Goal: Ask a question

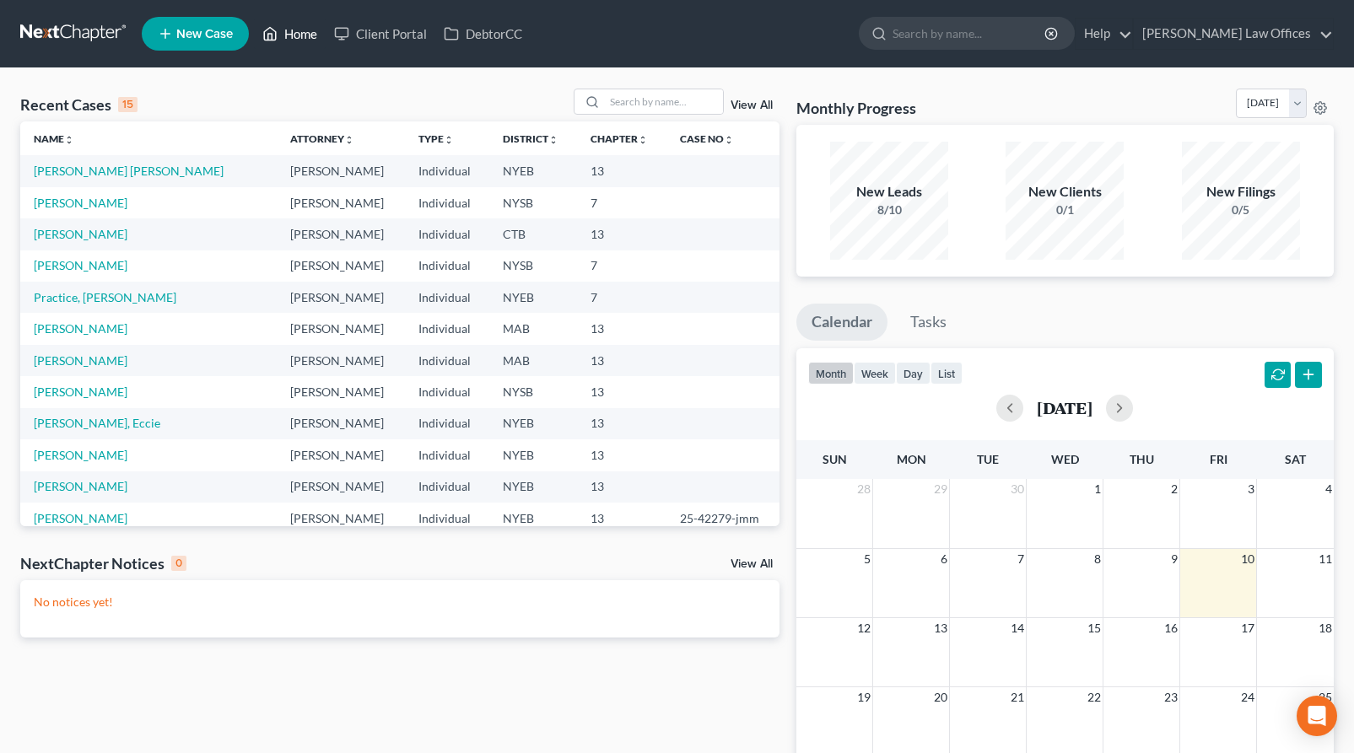
click at [299, 33] on link "Home" at bounding box center [290, 34] width 72 height 30
click at [306, 42] on link "Home" at bounding box center [290, 34] width 72 height 30
click at [1327, 728] on div "Open Intercom Messenger" at bounding box center [1317, 716] width 45 height 45
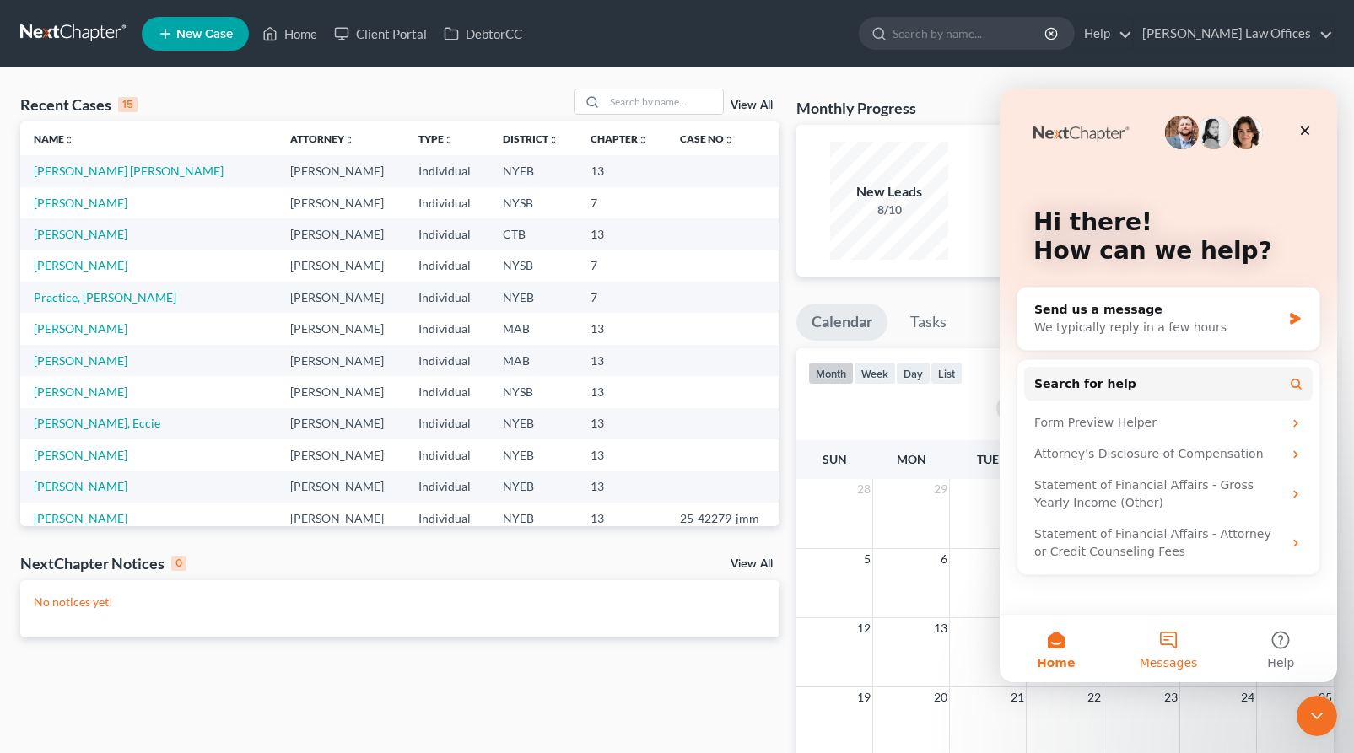
click at [1161, 644] on button "Messages" at bounding box center [1168, 648] width 112 height 67
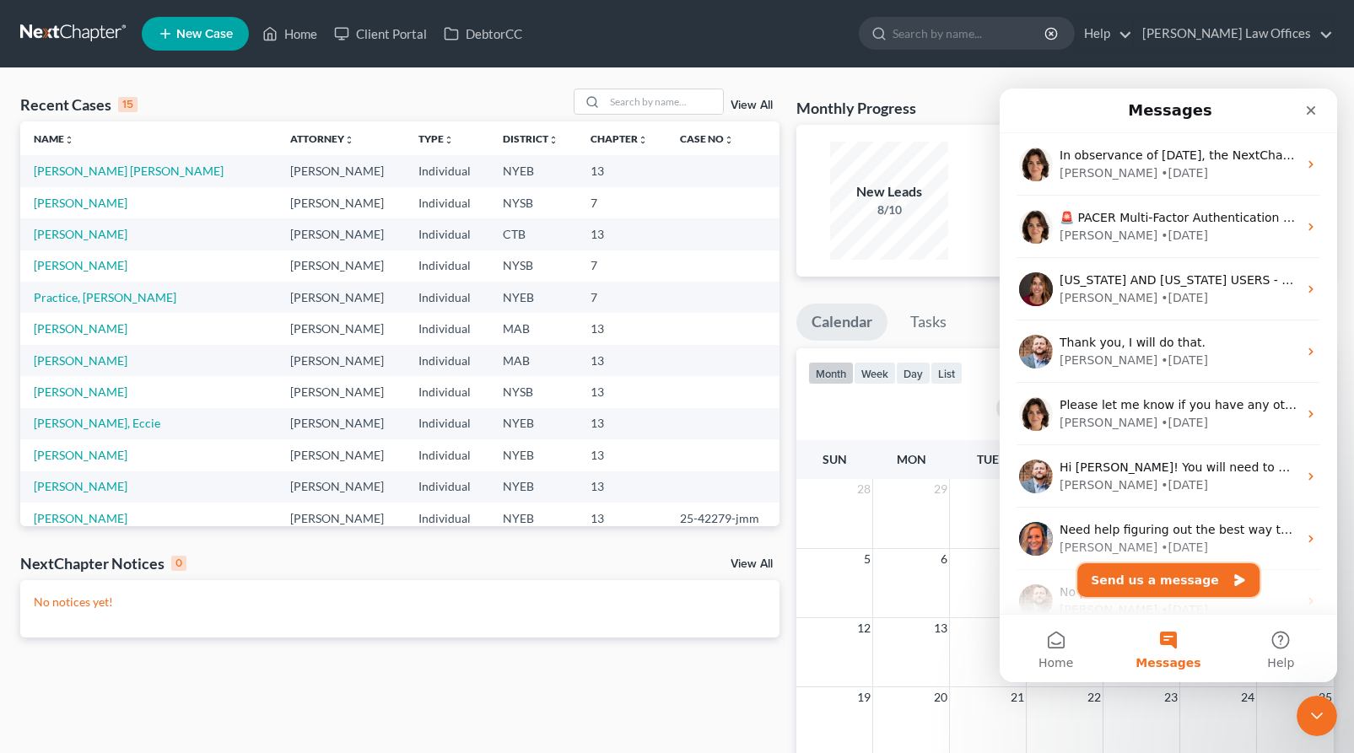
click at [1169, 588] on button "Send us a message" at bounding box center [1168, 580] width 182 height 34
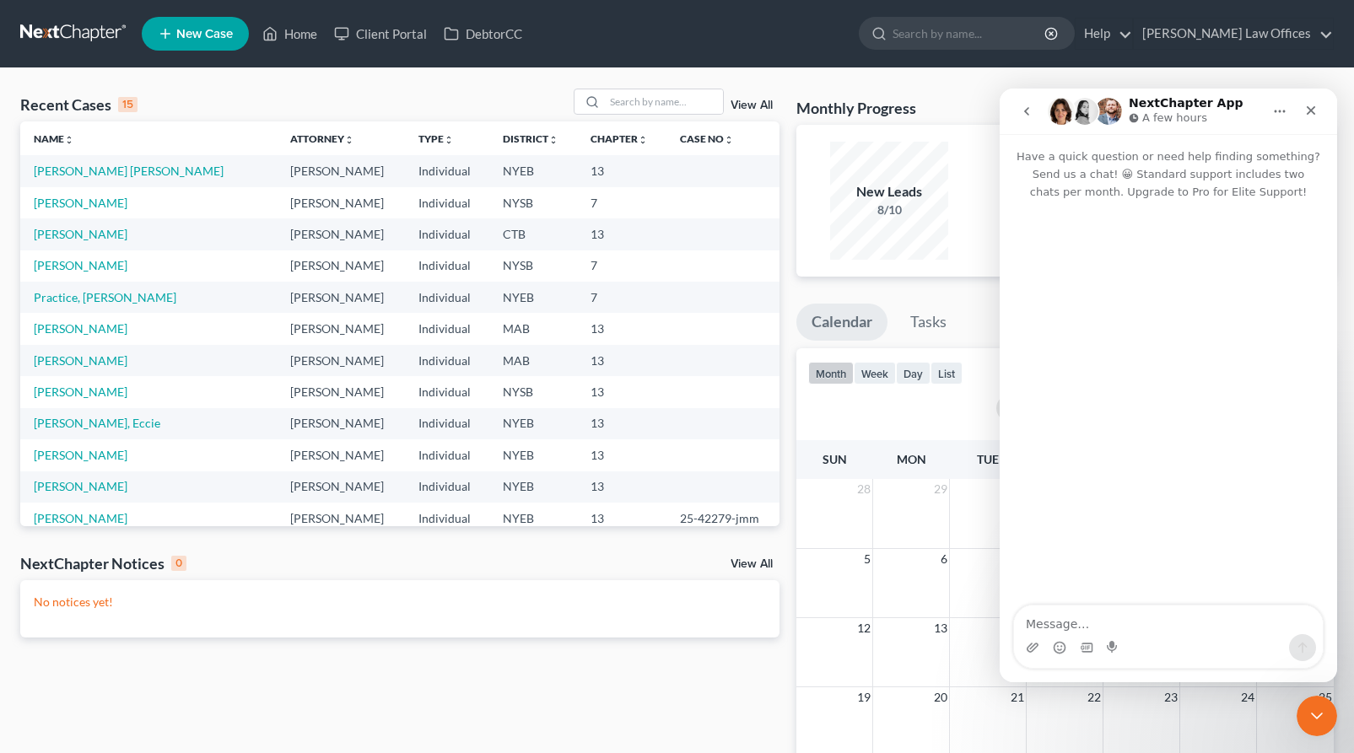
click at [1122, 625] on textarea "Message…" at bounding box center [1168, 620] width 309 height 29
type textarea "i have NC and a Clio integration - how do I get a NC "task" list into Clio for …"
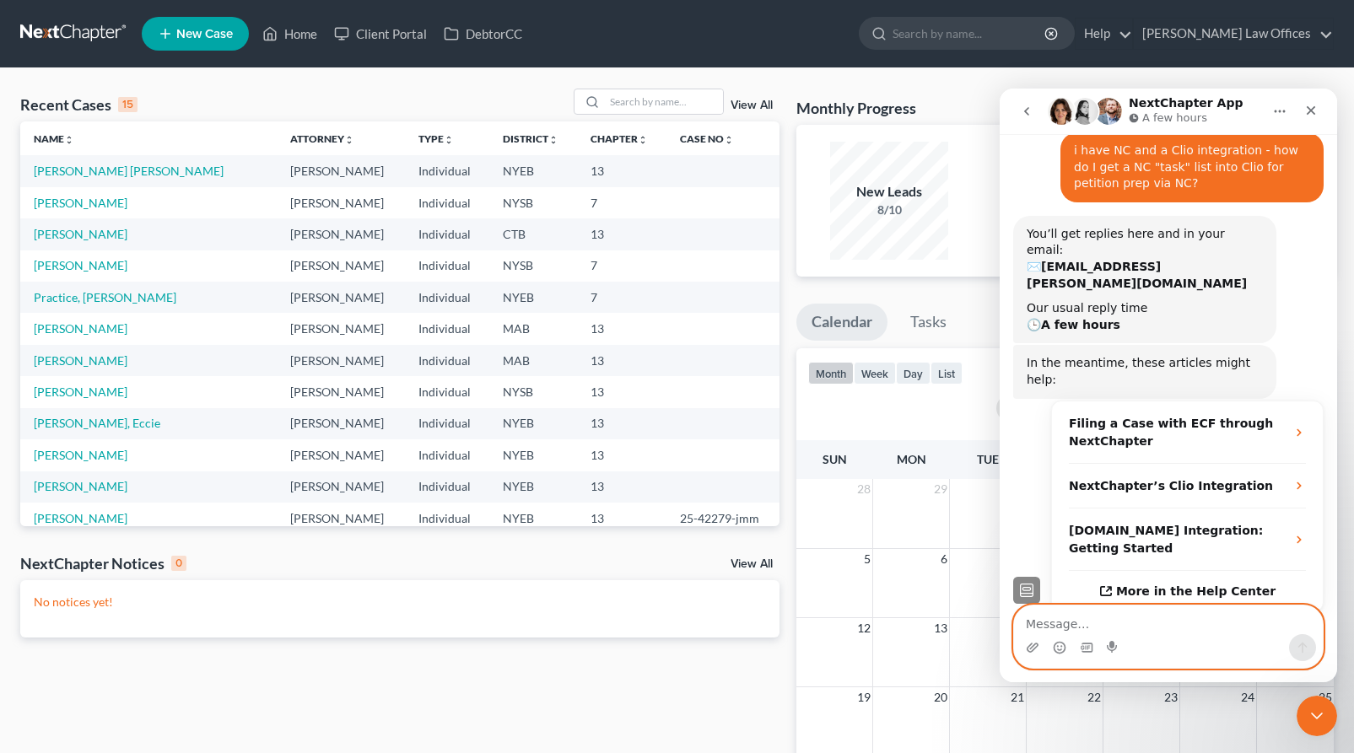
scroll to position [111, 0]
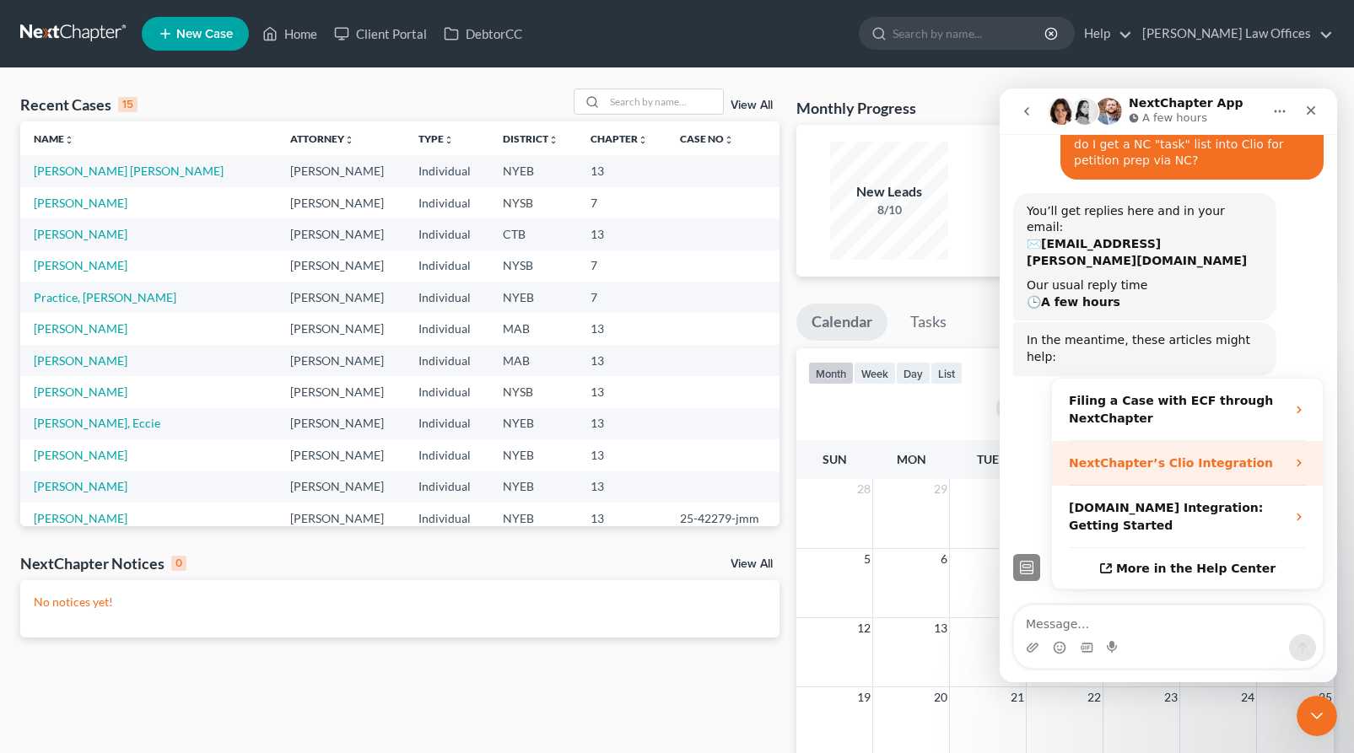
click at [1125, 456] on strong "NextChapter’s Clio Integration" at bounding box center [1171, 462] width 204 height 13
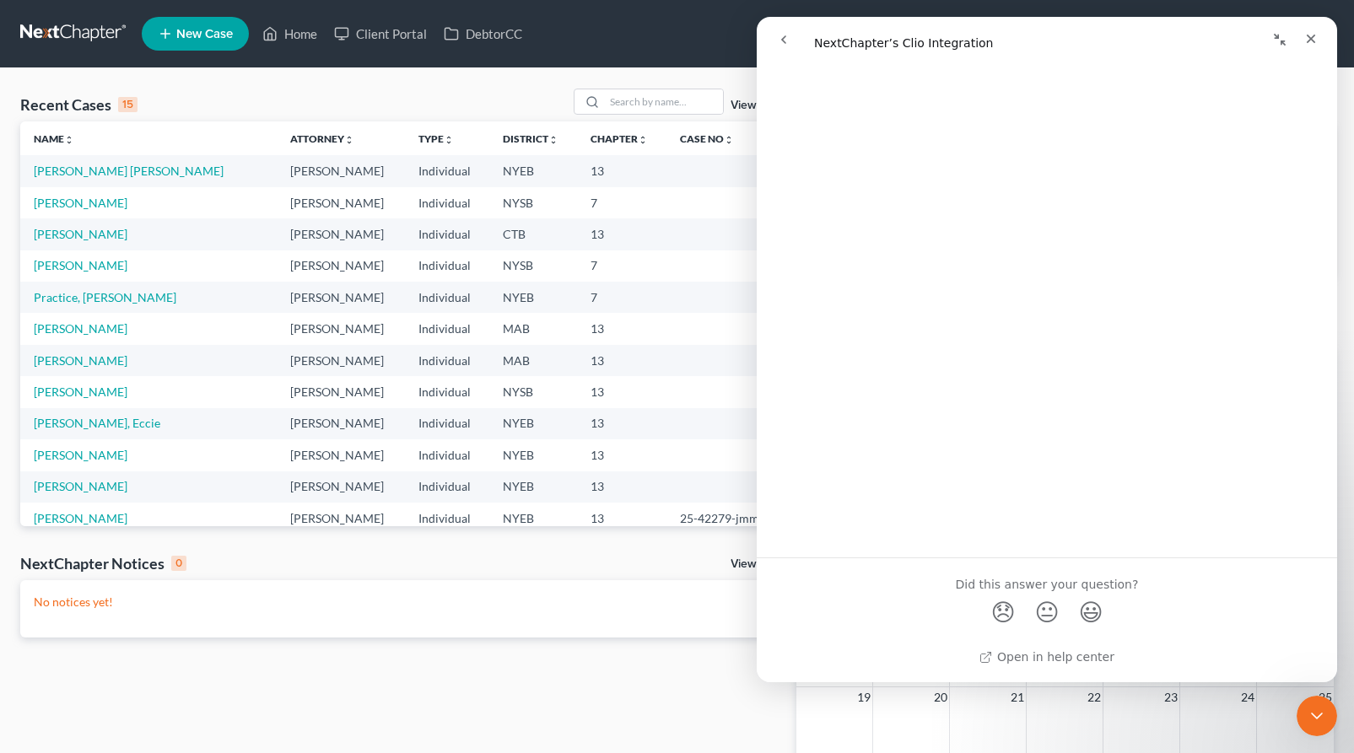
scroll to position [1318, 0]
click at [1045, 614] on span "😐" at bounding box center [1047, 613] width 33 height 45
click at [1049, 612] on span "😐" at bounding box center [1047, 613] width 33 height 45
